Goal: Information Seeking & Learning: Learn about a topic

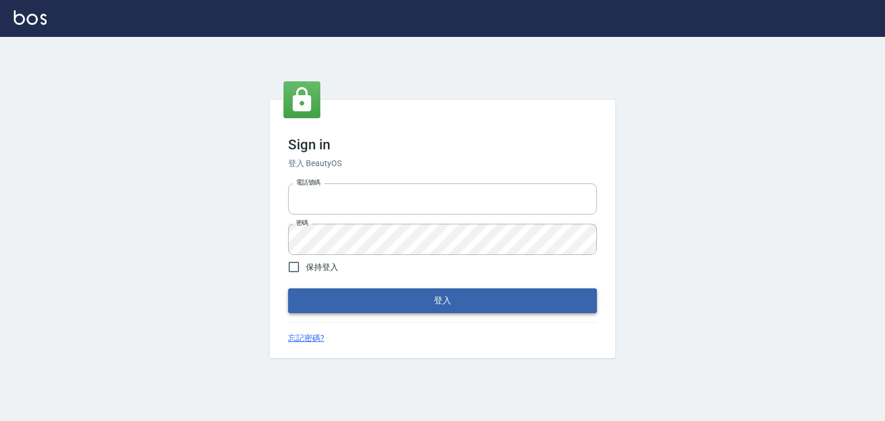
type input "6430581"
click at [394, 291] on button "登入" at bounding box center [442, 300] width 309 height 24
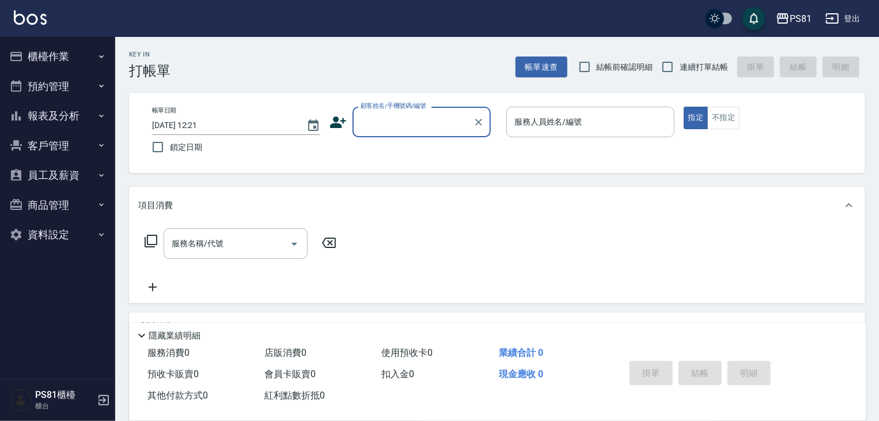
click at [74, 64] on button "櫃檯作業" at bounding box center [58, 56] width 106 height 30
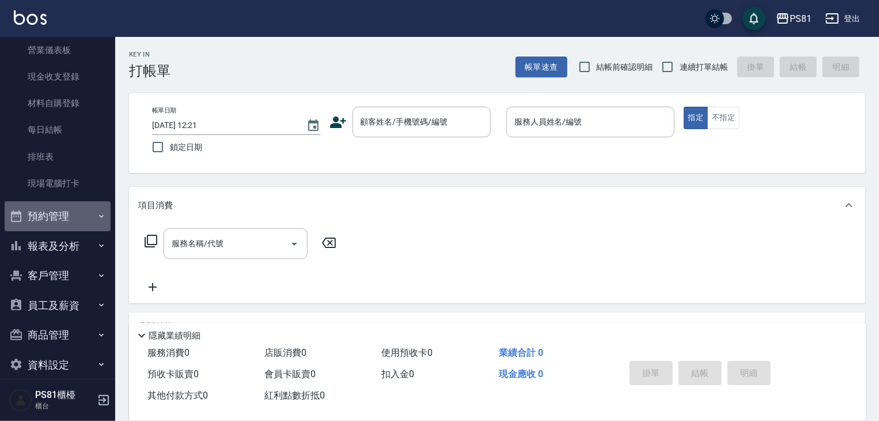
drag, startPoint x: 84, startPoint y: 210, endPoint x: 93, endPoint y: 208, distance: 8.9
click at [84, 211] on button "預約管理" at bounding box center [58, 216] width 106 height 30
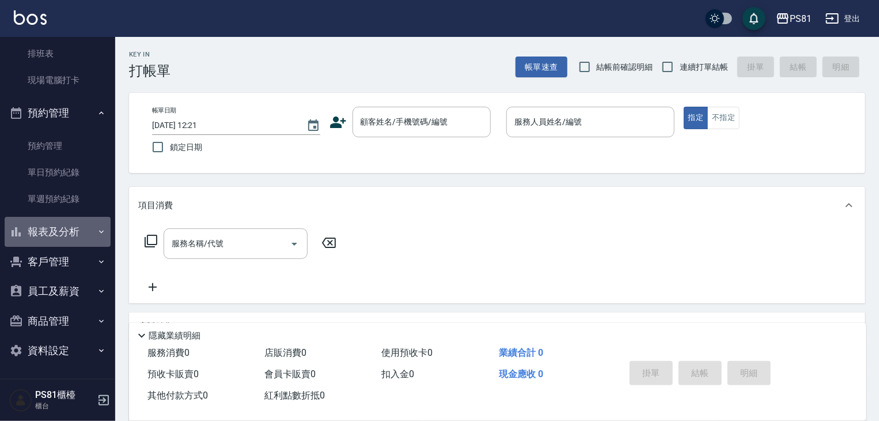
click at [87, 226] on button "報表及分析" at bounding box center [58, 232] width 106 height 30
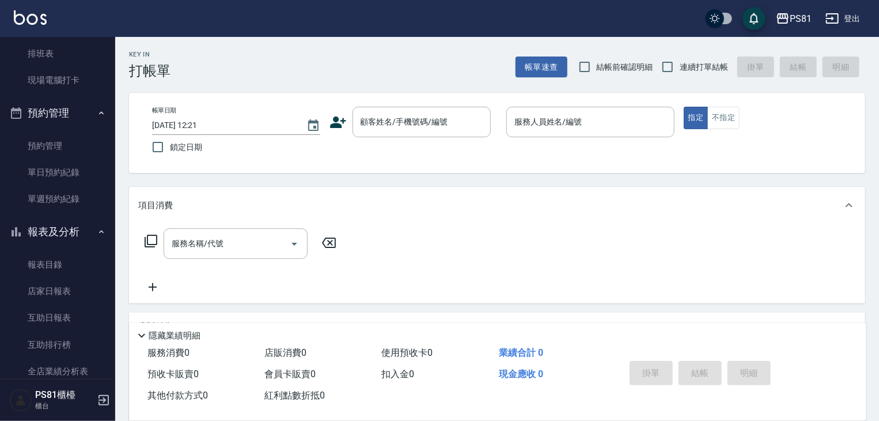
scroll to position [536, 0]
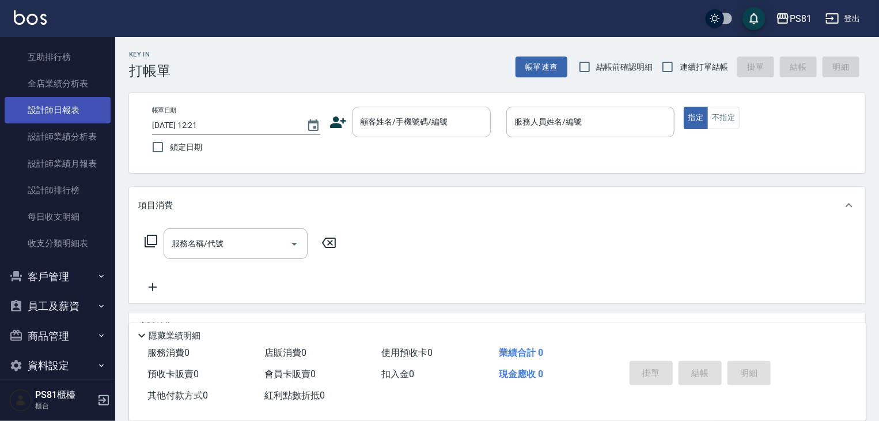
click at [55, 99] on link "設計師日報表" at bounding box center [58, 110] width 106 height 27
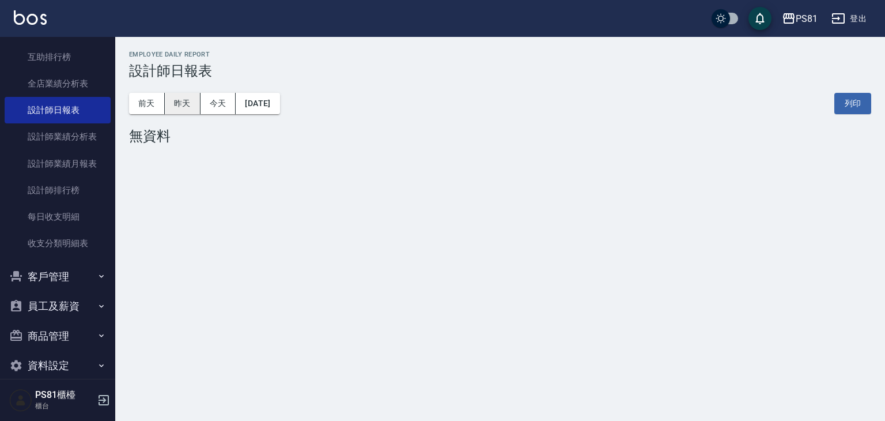
click at [186, 101] on button "昨天" at bounding box center [183, 103] width 36 height 21
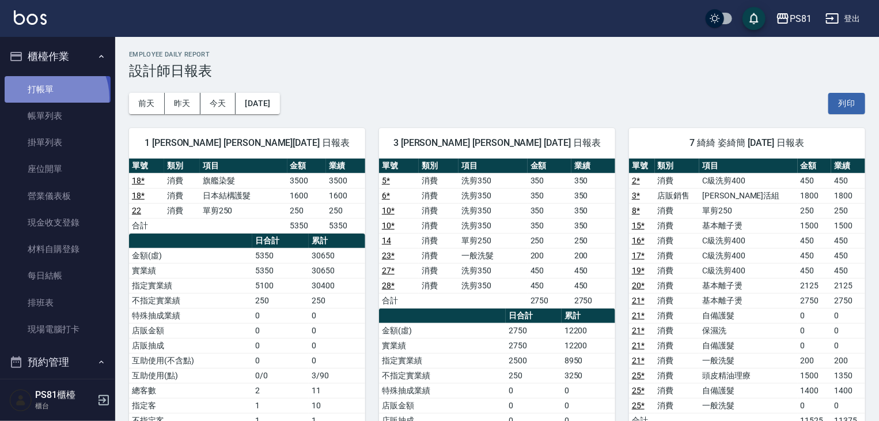
click at [44, 97] on link "打帳單" at bounding box center [58, 89] width 106 height 27
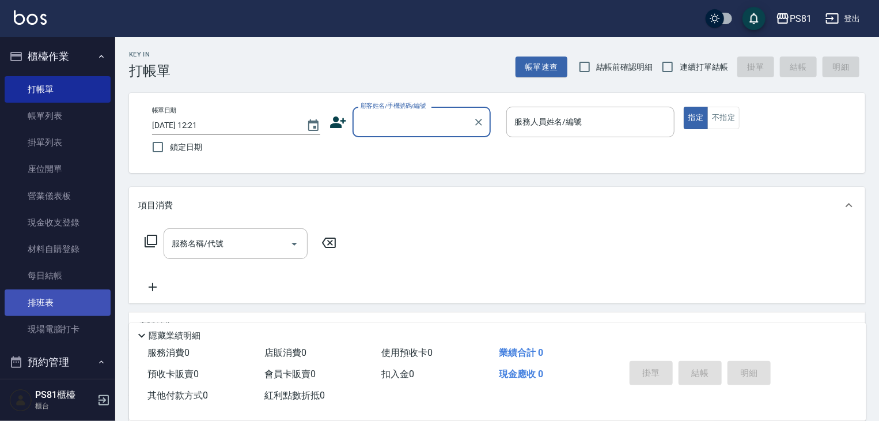
click at [74, 309] on link "排班表" at bounding box center [58, 302] width 106 height 27
